Goal: Task Accomplishment & Management: Complete application form

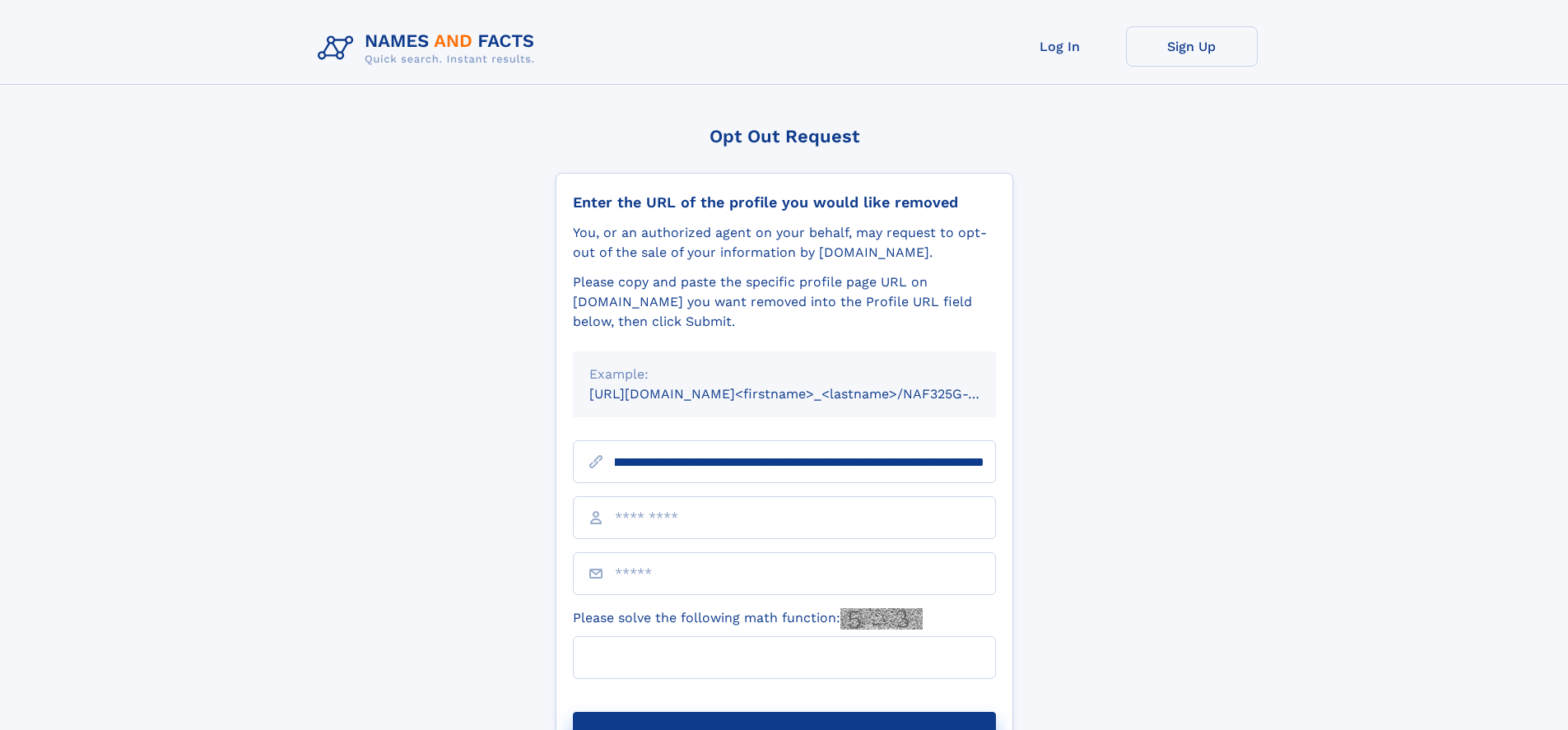
scroll to position [0, 181]
type input "**********"
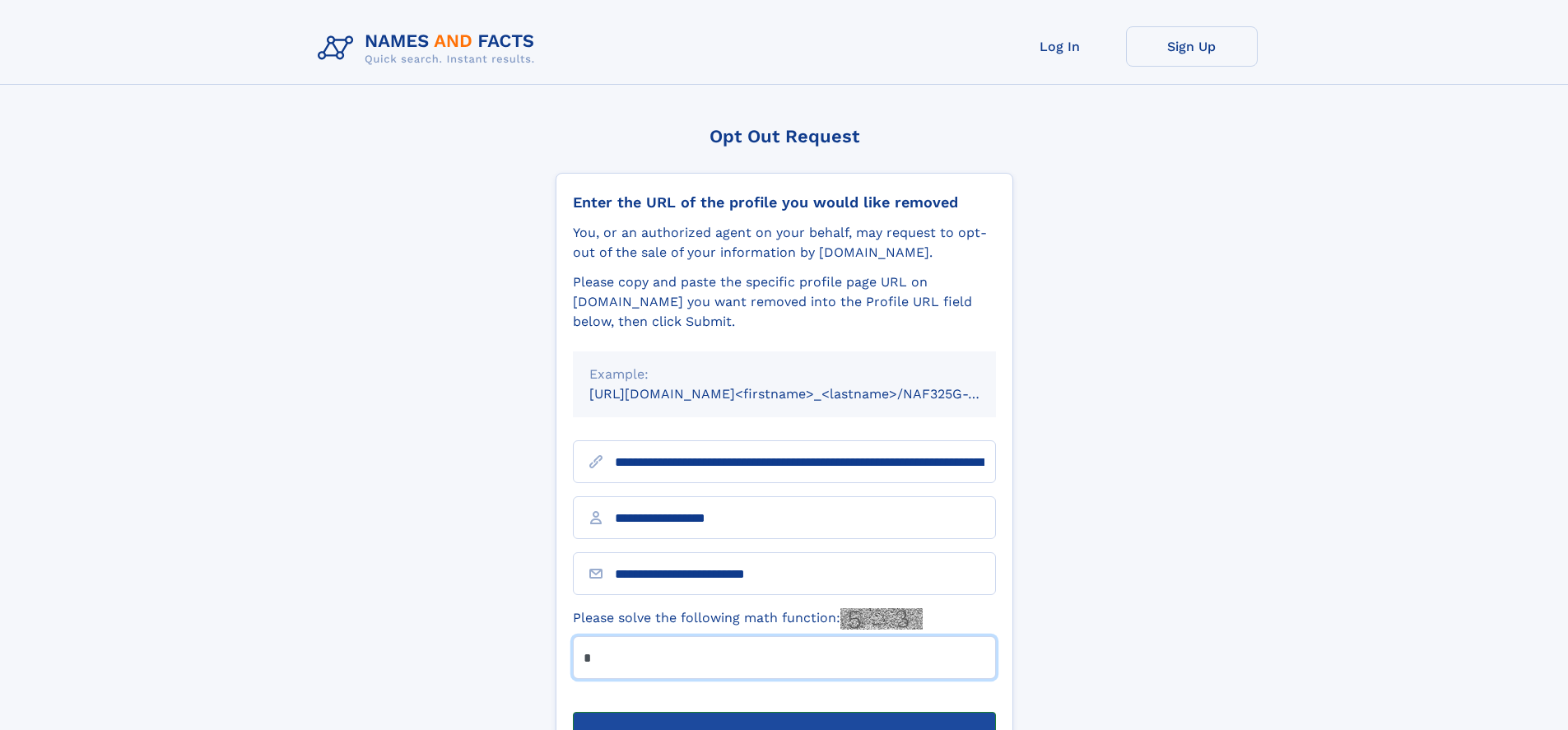
type input "*"
click at [784, 712] on button "Submit Opt Out Request" at bounding box center [784, 739] width 423 height 53
